Goal: Task Accomplishment & Management: Use online tool/utility

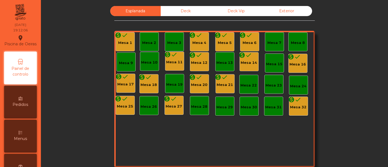
drag, startPoint x: 0, startPoint y: 0, endPoint x: 125, endPoint y: 43, distance: 131.9
click at [125, 43] on div "Mesa 1" at bounding box center [125, 42] width 14 height 5
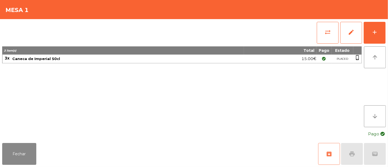
click at [334, 156] on button "archive" at bounding box center [329, 154] width 22 height 22
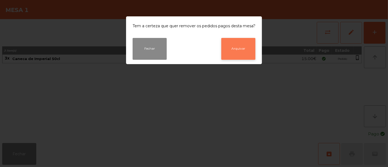
click at [239, 50] on button "Arquivar" at bounding box center [238, 49] width 34 height 22
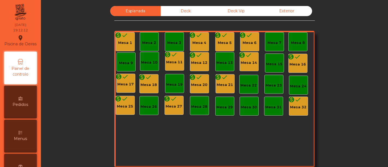
click at [196, 37] on icon "done" at bounding box center [199, 35] width 7 height 7
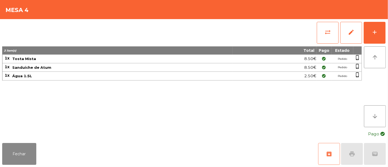
click at [330, 151] on span "archive" at bounding box center [329, 154] width 7 height 7
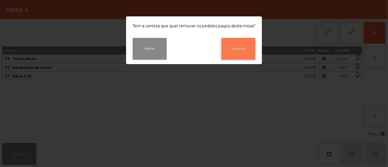
click at [245, 45] on button "Arquivar" at bounding box center [238, 49] width 34 height 22
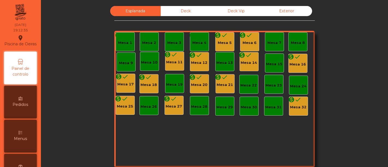
click at [225, 43] on div "Mesa 5" at bounding box center [225, 42] width 14 height 5
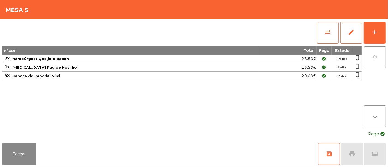
click at [326, 155] on span "archive" at bounding box center [329, 154] width 7 height 7
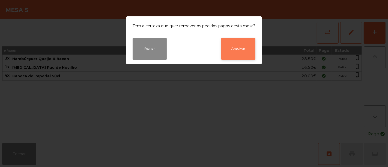
click at [238, 42] on button "Arquivar" at bounding box center [238, 49] width 34 height 22
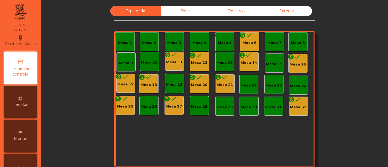
click at [246, 42] on div "Mesa 6" at bounding box center [249, 42] width 14 height 5
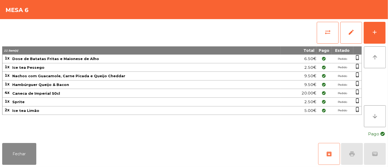
click at [331, 154] on span "archive" at bounding box center [329, 154] width 7 height 7
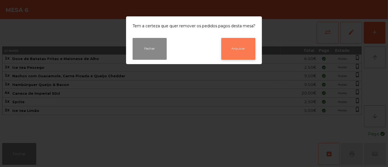
click at [237, 48] on button "Arquivar" at bounding box center [238, 49] width 34 height 22
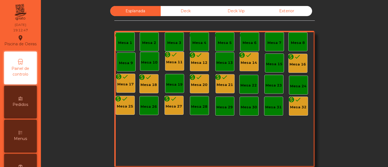
click at [290, 64] on div "Mesa 16" at bounding box center [298, 64] width 16 height 5
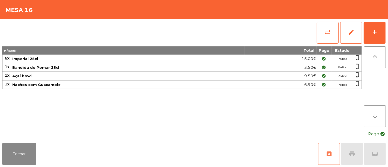
click at [326, 156] on span "archive" at bounding box center [329, 154] width 7 height 7
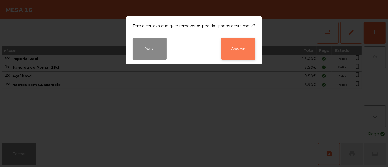
click at [245, 50] on button "Arquivar" at bounding box center [238, 49] width 34 height 22
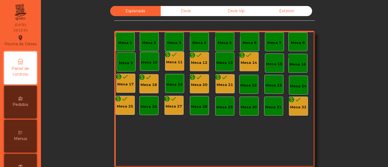
click at [250, 59] on div "monetization_on done Mesa 14" at bounding box center [249, 62] width 16 height 8
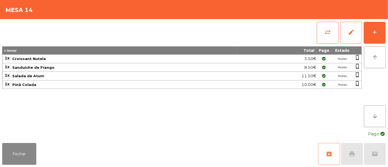
click at [326, 151] on span "archive" at bounding box center [329, 154] width 7 height 7
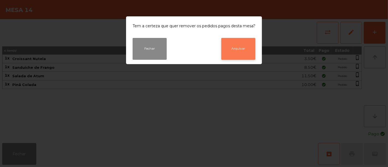
click at [236, 45] on button "Arquivar" at bounding box center [238, 49] width 34 height 22
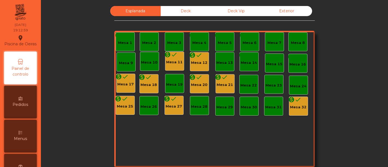
click at [195, 60] on div "Mesa 12" at bounding box center [199, 62] width 16 height 5
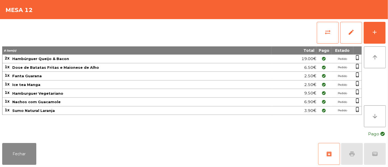
click at [324, 151] on button "archive" at bounding box center [329, 154] width 22 height 22
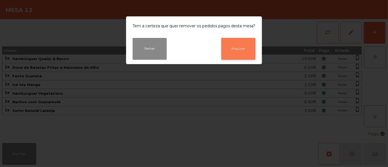
click at [237, 45] on button "Arquivar" at bounding box center [238, 49] width 34 height 22
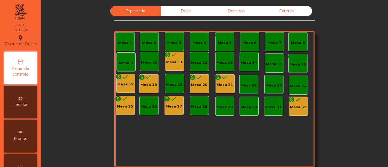
click at [175, 59] on div "monetization_on done" at bounding box center [170, 55] width 13 height 8
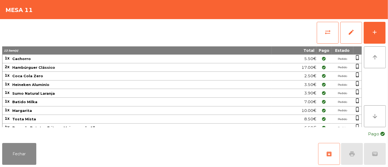
click at [328, 157] on span "archive" at bounding box center [329, 154] width 7 height 7
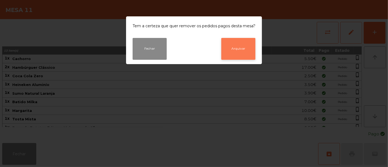
click at [229, 46] on button "Arquivar" at bounding box center [238, 49] width 34 height 22
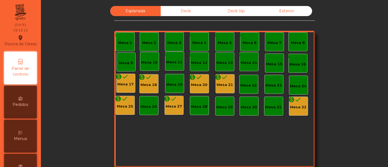
click at [127, 82] on div "Mesa 17" at bounding box center [126, 84] width 16 height 5
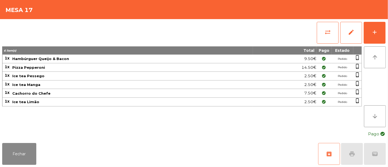
click at [326, 155] on span "archive" at bounding box center [329, 154] width 7 height 7
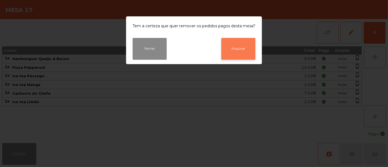
click at [242, 52] on button "Arquivar" at bounding box center [238, 49] width 34 height 22
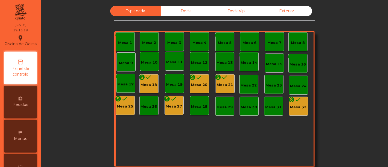
click at [149, 86] on div "Mesa 18" at bounding box center [149, 84] width 16 height 5
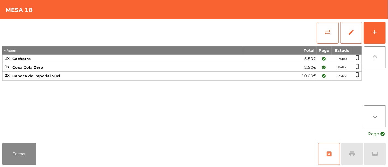
click at [332, 155] on button "archive" at bounding box center [329, 154] width 22 height 22
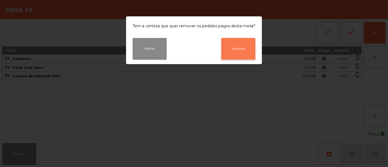
click at [238, 48] on button "Arquivar" at bounding box center [238, 49] width 34 height 22
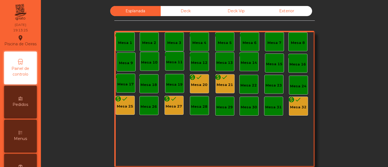
click at [198, 80] on icon "done" at bounding box center [199, 77] width 7 height 7
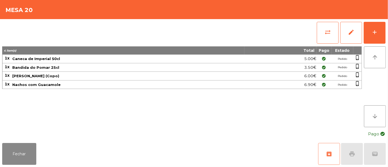
click at [331, 148] on button "archive" at bounding box center [329, 154] width 22 height 22
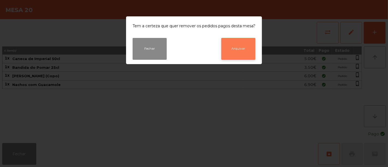
click at [243, 48] on button "Arquivar" at bounding box center [238, 49] width 34 height 22
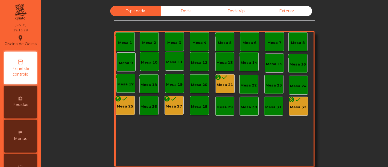
click at [218, 80] on icon "monetization_on" at bounding box center [218, 77] width 7 height 7
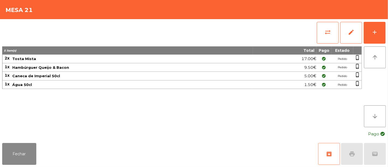
click at [333, 158] on button "archive" at bounding box center [329, 154] width 22 height 22
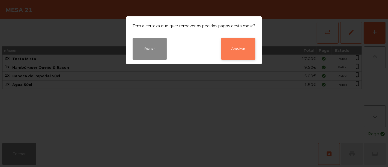
click at [241, 50] on button "Arquivar" at bounding box center [238, 49] width 34 height 22
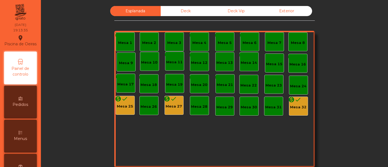
click at [122, 105] on div "Mesa 25" at bounding box center [125, 106] width 16 height 5
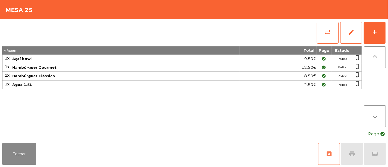
click at [326, 150] on button "archive" at bounding box center [329, 154] width 22 height 22
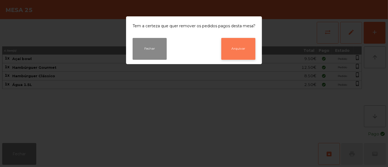
click at [237, 44] on button "Arquivar" at bounding box center [238, 49] width 34 height 22
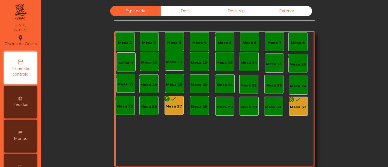
click at [169, 104] on div "Mesa 27" at bounding box center [174, 106] width 16 height 5
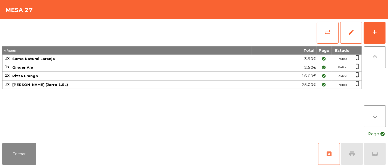
click at [329, 156] on span "archive" at bounding box center [329, 154] width 7 height 7
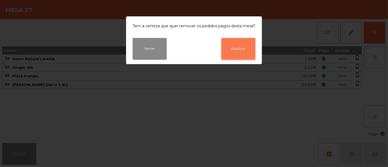
click at [244, 55] on button "Arquivar" at bounding box center [238, 49] width 34 height 22
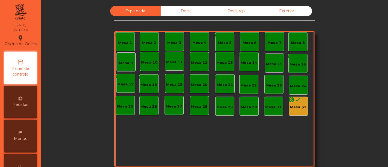
click at [298, 104] on div "Mesa 32" at bounding box center [298, 106] width 16 height 5
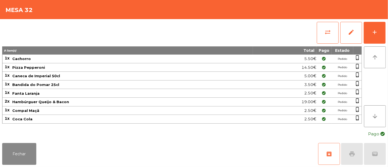
click at [327, 152] on span "archive" at bounding box center [329, 154] width 7 height 7
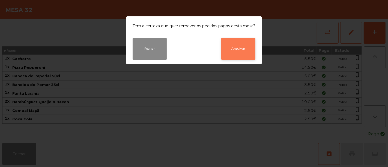
click at [250, 49] on button "Arquivar" at bounding box center [238, 49] width 34 height 22
